Goal: Navigation & Orientation: Find specific page/section

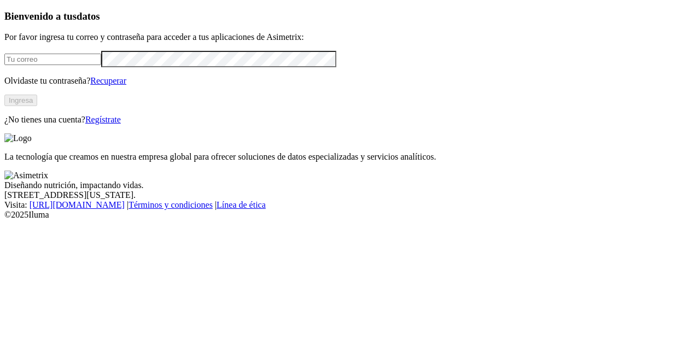
type input "diana.aristizabal@premexcorp.com"
click at [37, 106] on button "Ingresa" at bounding box center [20, 100] width 33 height 11
